Goal: Navigation & Orientation: Find specific page/section

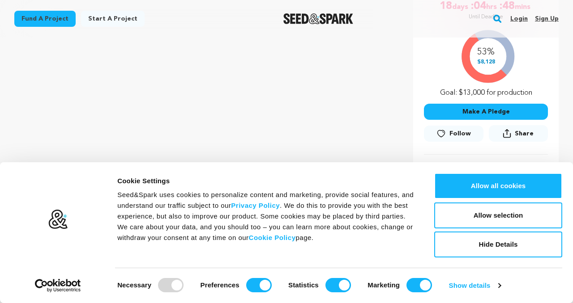
scroll to position [192, 0]
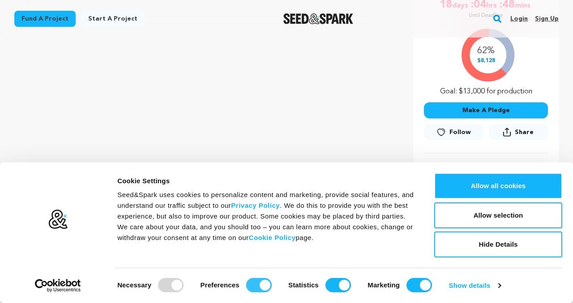
click at [256, 284] on input "Preferences" at bounding box center [259, 285] width 26 height 14
checkbox input "false"
click at [344, 287] on input "Statistics" at bounding box center [338, 285] width 26 height 14
checkbox input "false"
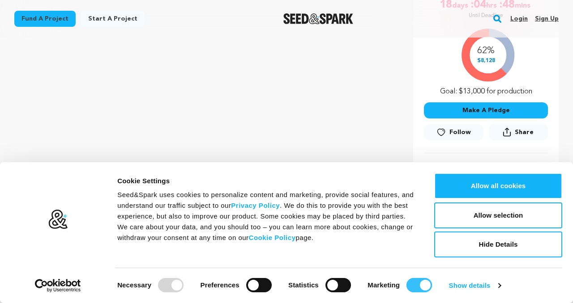
click at [417, 282] on input "Marketing" at bounding box center [419, 285] width 26 height 14
checkbox input "false"
click at [454, 285] on link "Show details" at bounding box center [475, 285] width 52 height 13
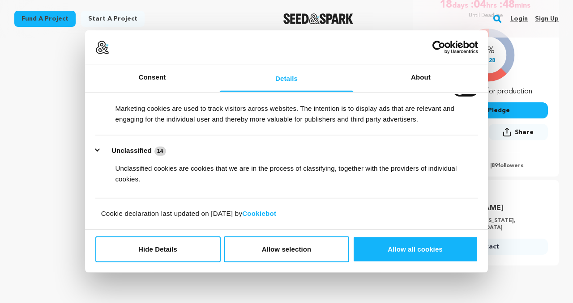
scroll to position [193, 0]
click at [254, 249] on button "Allow selection" at bounding box center [286, 250] width 125 height 26
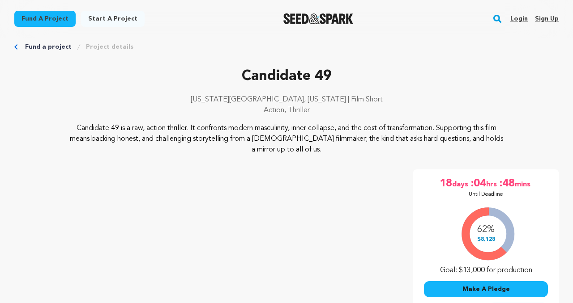
scroll to position [0, 0]
